Goal: Transaction & Acquisition: Download file/media

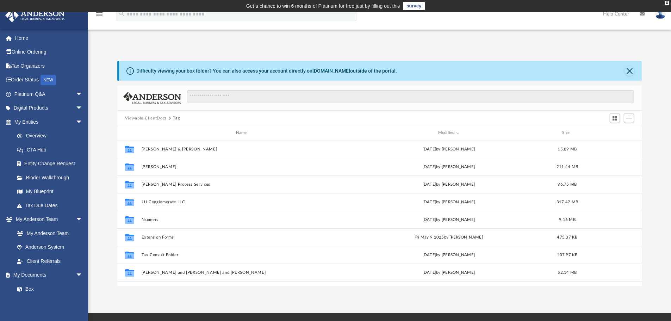
scroll to position [155, 519]
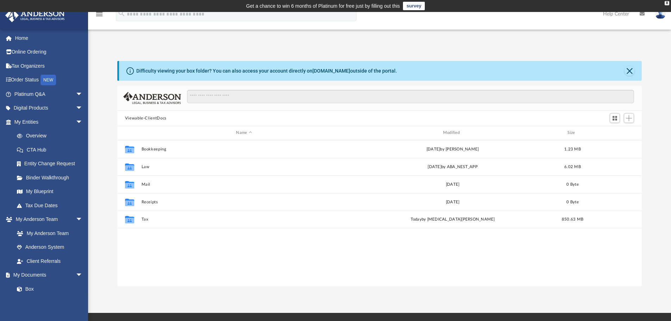
scroll to position [155, 519]
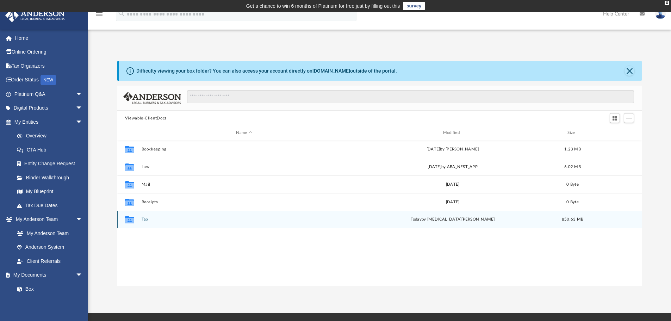
click at [141, 219] on button "Tax" at bounding box center [243, 219] width 205 height 5
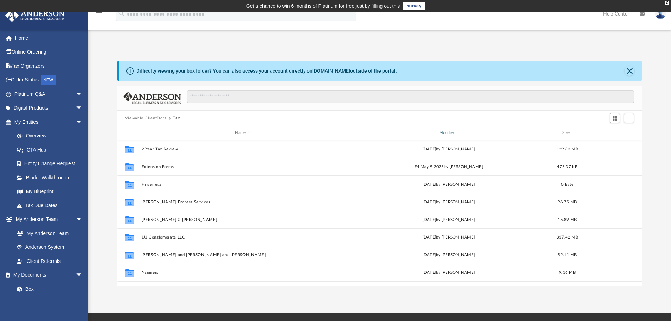
click at [441, 131] on div "Modified" at bounding box center [448, 133] width 203 height 6
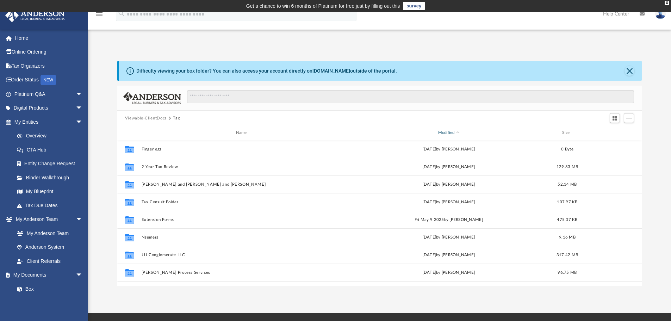
click at [446, 131] on div "Modified" at bounding box center [448, 133] width 203 height 6
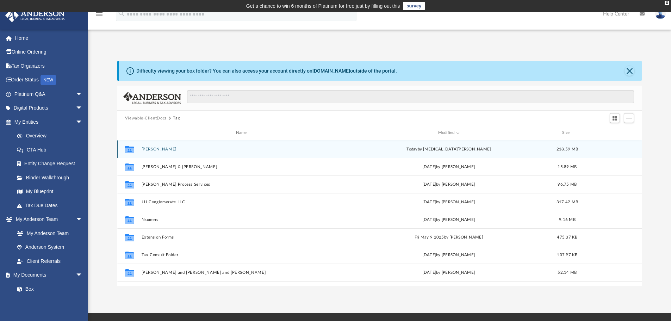
click at [148, 148] on button "[PERSON_NAME]" at bounding box center [242, 149] width 203 height 5
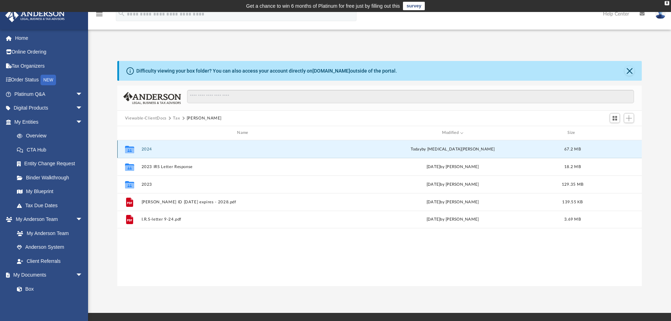
click at [152, 149] on button "2024" at bounding box center [243, 149] width 205 height 5
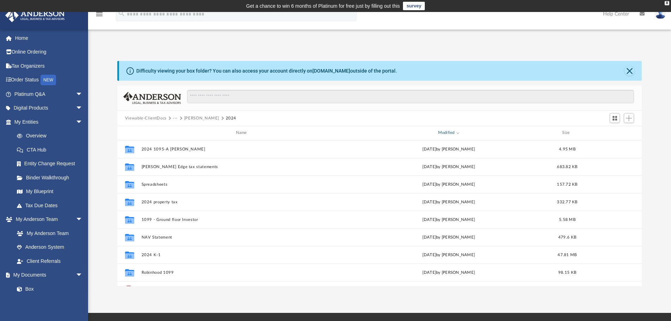
click at [447, 132] on div "Modified" at bounding box center [448, 133] width 203 height 6
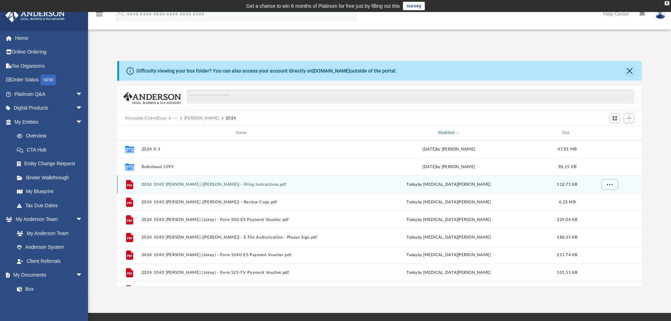
scroll to position [118, 0]
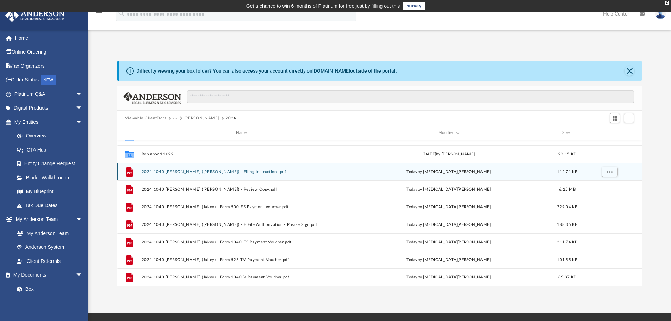
click at [229, 171] on button "2024 1040 Jacobs, Vernon (Jakey) - Filing Instructions.pdf" at bounding box center [242, 171] width 203 height 5
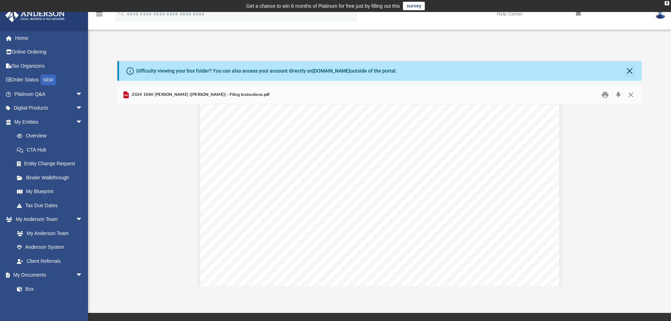
scroll to position [282, 0]
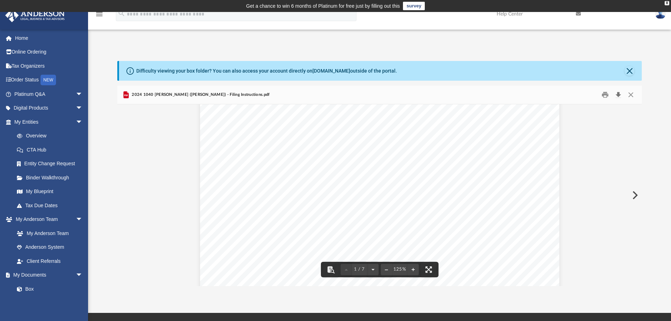
click at [617, 94] on button "Download" at bounding box center [618, 94] width 13 height 11
click at [626, 69] on button "Close" at bounding box center [629, 71] width 10 height 10
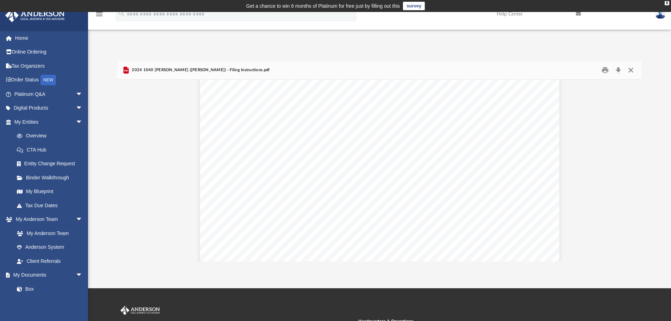
click at [629, 70] on button "Close" at bounding box center [630, 70] width 13 height 11
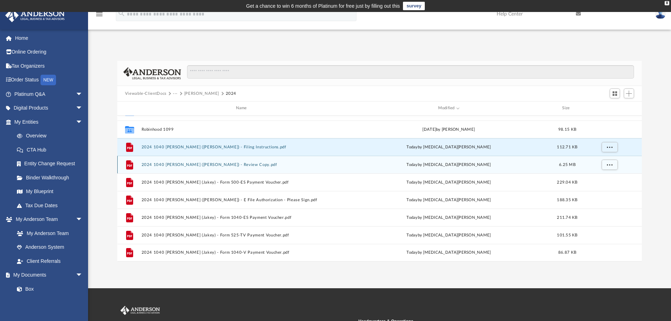
click at [204, 164] on button "2024 1040 Jacobs, Vernon (Jakey) - Review Copy.pdf" at bounding box center [242, 164] width 203 height 5
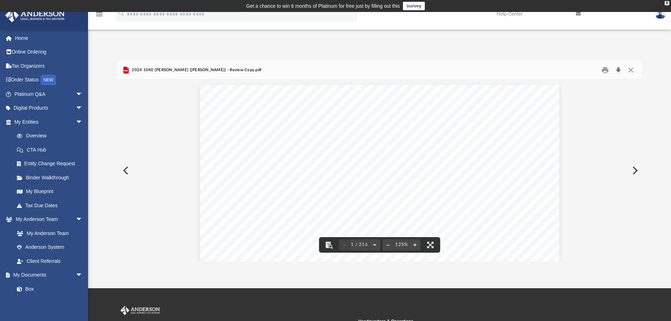
click at [618, 70] on button "Download" at bounding box center [618, 70] width 13 height 11
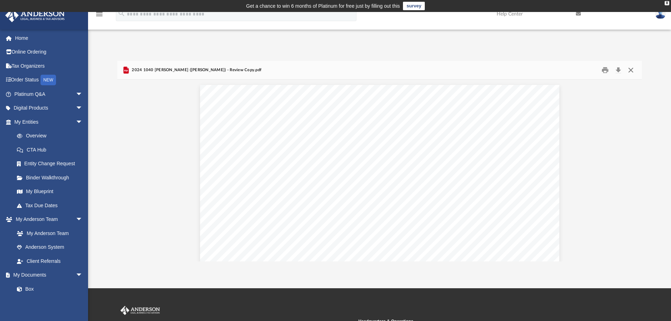
click at [631, 69] on button "Close" at bounding box center [630, 70] width 13 height 11
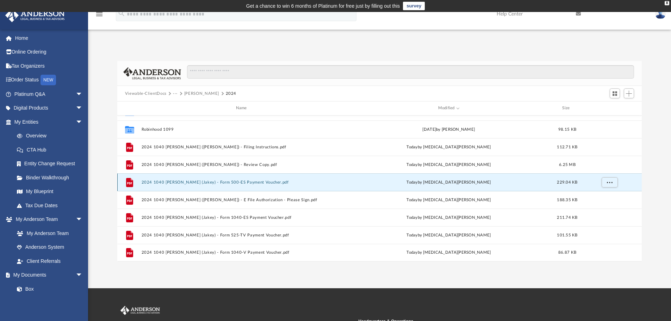
click at [217, 185] on button "2024 1040 Jacobs, Vernon (Jakey) - Form 500-ES Payment Voucher.pdf" at bounding box center [242, 182] width 203 height 5
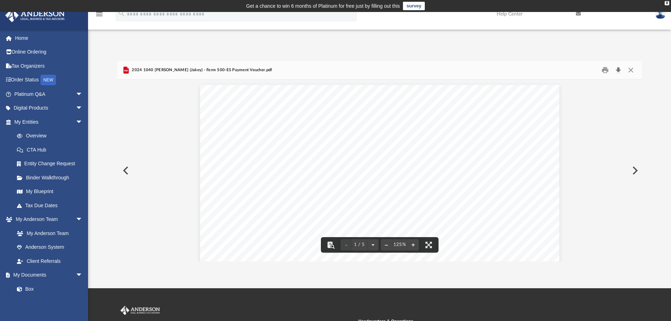
click at [617, 70] on button "Download" at bounding box center [618, 70] width 13 height 11
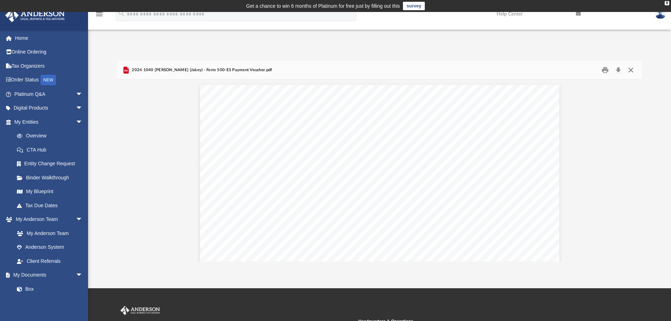
click at [631, 68] on button "Close" at bounding box center [630, 70] width 13 height 11
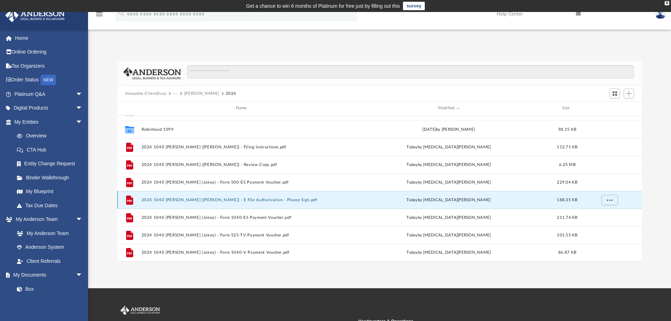
click at [215, 199] on button "2024 1040 Jacobs, Vernon (Jakey) - E File Authorization - Please Sign.pdf" at bounding box center [242, 200] width 203 height 5
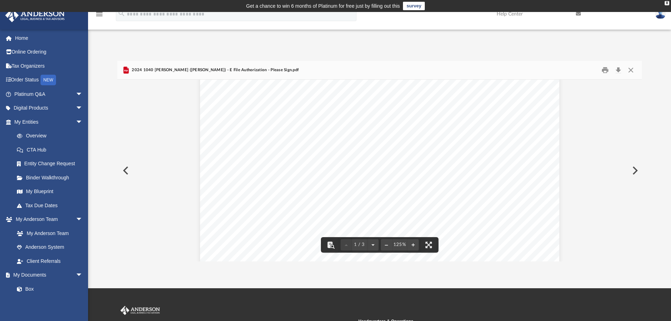
scroll to position [35, 0]
click at [618, 69] on button "Download" at bounding box center [618, 70] width 13 height 11
click at [629, 70] on button "Close" at bounding box center [630, 70] width 13 height 11
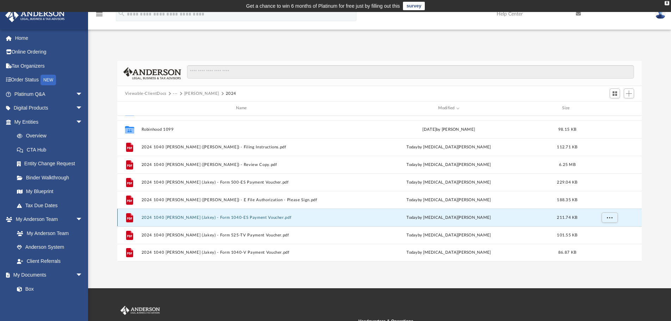
click at [248, 218] on button "2024 1040 Jacobs, Vernon (Jakey) - Form 1040-ES Payment Voucher.pdf" at bounding box center [242, 217] width 203 height 5
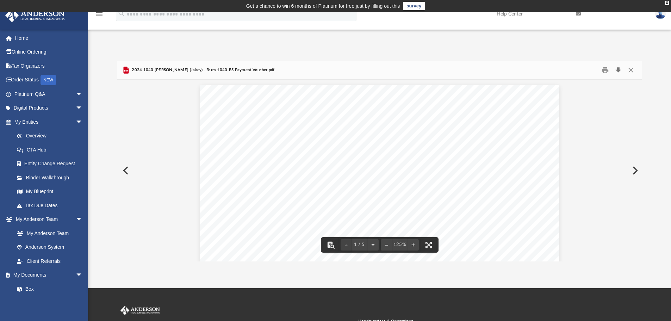
click at [617, 70] on button "Download" at bounding box center [618, 70] width 13 height 11
click at [630, 69] on button "Close" at bounding box center [630, 70] width 13 height 11
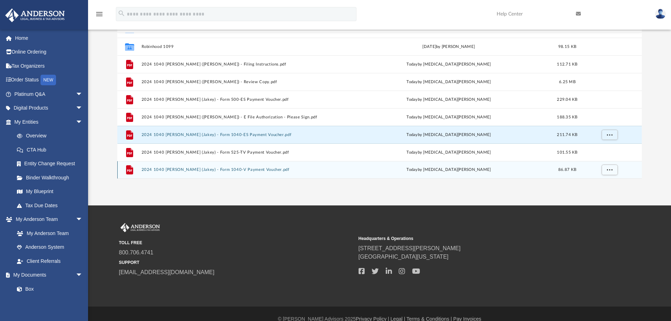
scroll to position [93, 0]
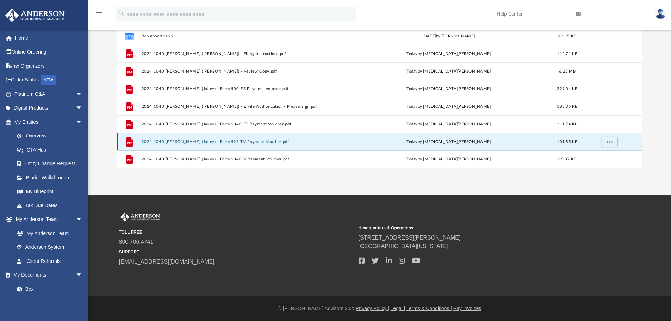
click at [255, 142] on button "2024 1040 Jacobs, Vernon (Jakey) - Form 525-TV Payment Voucher.pdf" at bounding box center [242, 141] width 203 height 5
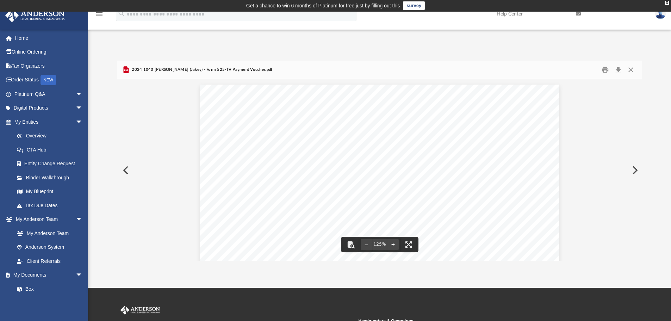
scroll to position [0, 0]
click at [617, 69] on button "Download" at bounding box center [618, 70] width 13 height 11
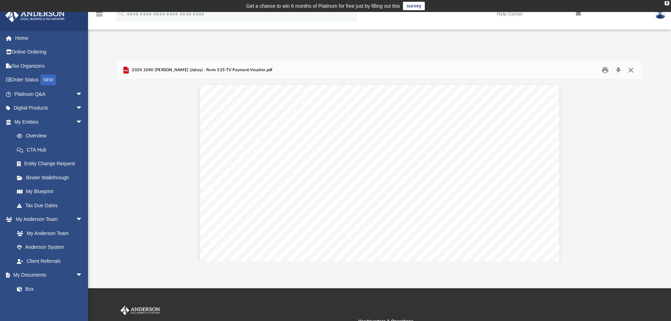
click at [630, 70] on button "Close" at bounding box center [630, 70] width 13 height 11
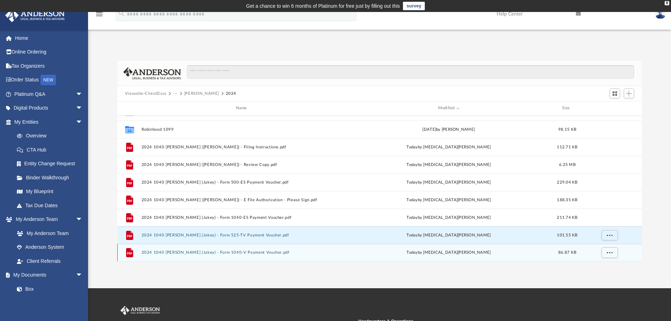
click at [224, 252] on button "2024 1040 Jacobs, Vernon (Jakey) - Form 1040-V Payment Voucher.pdf" at bounding box center [242, 252] width 203 height 5
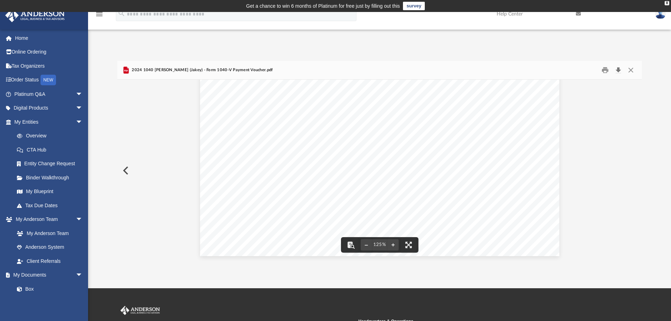
click at [618, 69] on button "Download" at bounding box center [618, 70] width 13 height 11
